Goal: Transaction & Acquisition: Purchase product/service

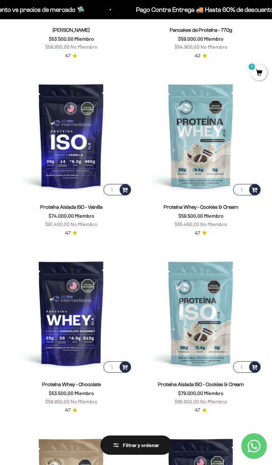
scroll to position [224, 0]
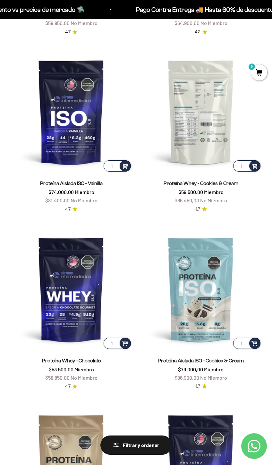
click at [199, 124] on img at bounding box center [201, 112] width 122 height 122
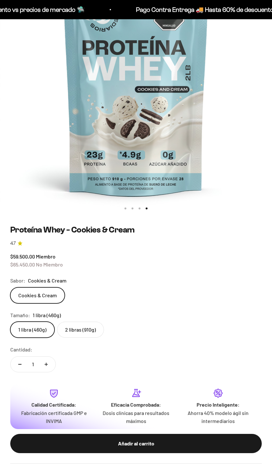
scroll to position [0, 817]
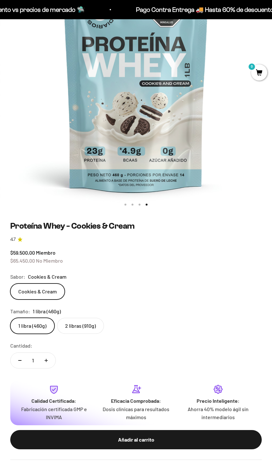
click at [50, 292] on label "Cookies & Cream" at bounding box center [37, 291] width 54 height 16
click at [10, 283] on input "Cookies & Cream" at bounding box center [10, 283] width 0 height 0
click at [76, 323] on label "2 libras (910g)" at bounding box center [80, 326] width 47 height 16
click at [10, 318] on input "2 libras (910g)" at bounding box center [10, 317] width 0 height 0
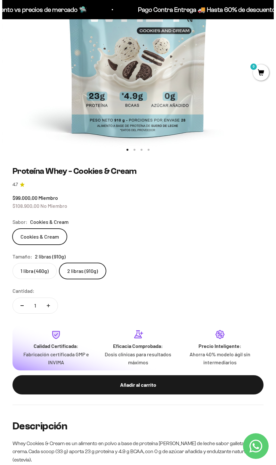
scroll to position [192, 0]
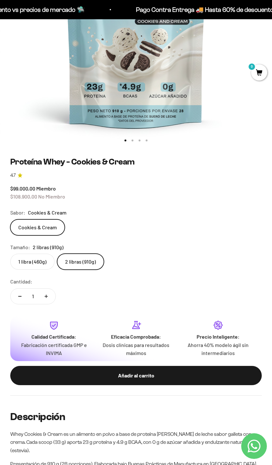
click at [58, 227] on label "Cookies & Cream" at bounding box center [37, 227] width 54 height 16
click at [10, 219] on input "Cookies & Cream" at bounding box center [10, 219] width 0 height 0
click at [78, 259] on label "2 libras (910g)" at bounding box center [80, 262] width 47 height 16
click at [10, 254] on input "2 libras (910g)" at bounding box center [10, 253] width 0 height 0
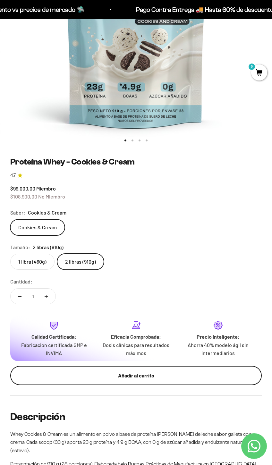
click at [142, 368] on button "Añadir al carrito" at bounding box center [135, 375] width 251 height 19
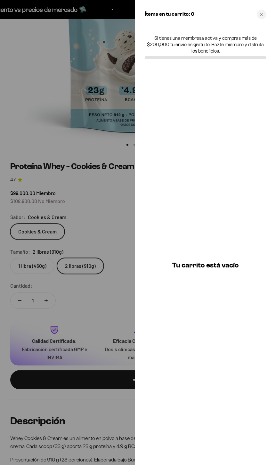
click at [113, 192] on div at bounding box center [138, 232] width 276 height 465
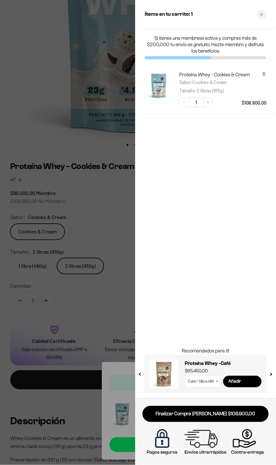
click at [104, 257] on div at bounding box center [138, 232] width 276 height 465
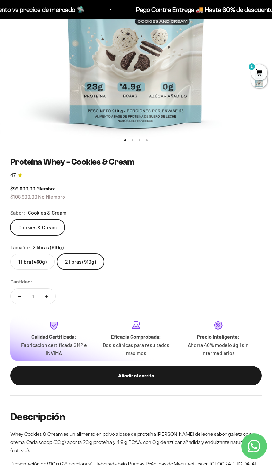
drag, startPoint x: 155, startPoint y: 373, endPoint x: 160, endPoint y: 372, distance: 5.5
click at [156, 373] on div "Añadir al carrito" at bounding box center [136, 375] width 226 height 8
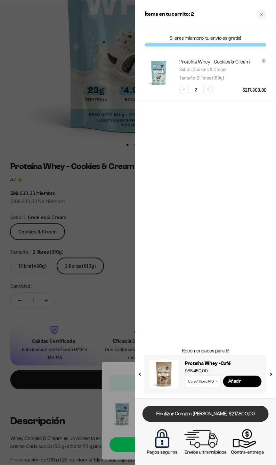
click at [242, 418] on link "Finalizar Compra [PERSON_NAME] $217.800,00" at bounding box center [206, 414] width 126 height 16
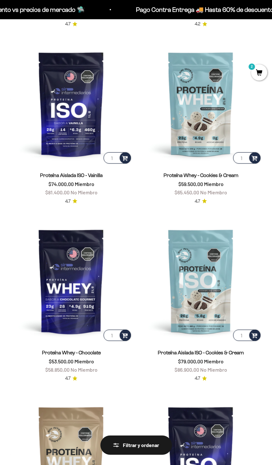
scroll to position [224, 0]
